Goal: Use online tool/utility: Use online tool/utility

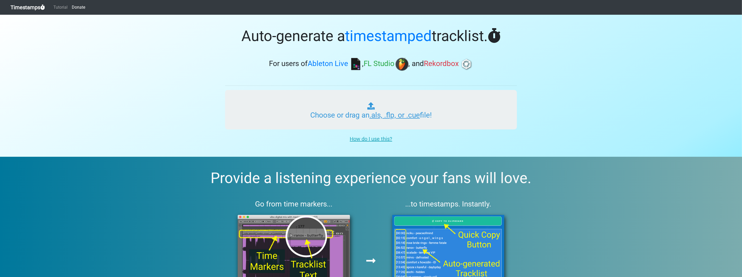
click at [319, 104] on input "Choose or drag an .als, .flp, or .cue file!" at bounding box center [371, 109] width 292 height 39
type input "C:\fakepath\glitzyb415 MIX 04sep1.flp"
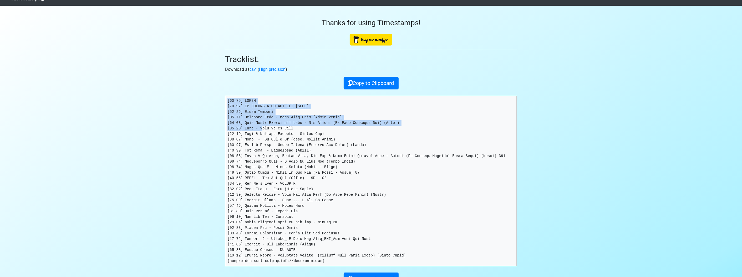
scroll to position [59, 0]
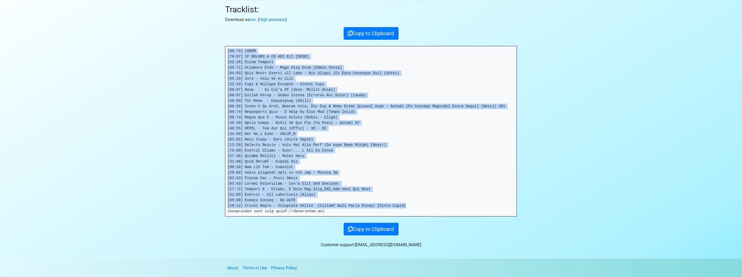
drag, startPoint x: 226, startPoint y: 110, endPoint x: 428, endPoint y: 208, distance: 224.5
click at [428, 208] on pre at bounding box center [370, 131] width 291 height 170
copy pre "[39:45] LOREM [14:30] IP DOLORS A CO ADI ELI [SEDD] [23:23] Eiusm Tempori [97:1…"
